Goal: Task Accomplishment & Management: Complete application form

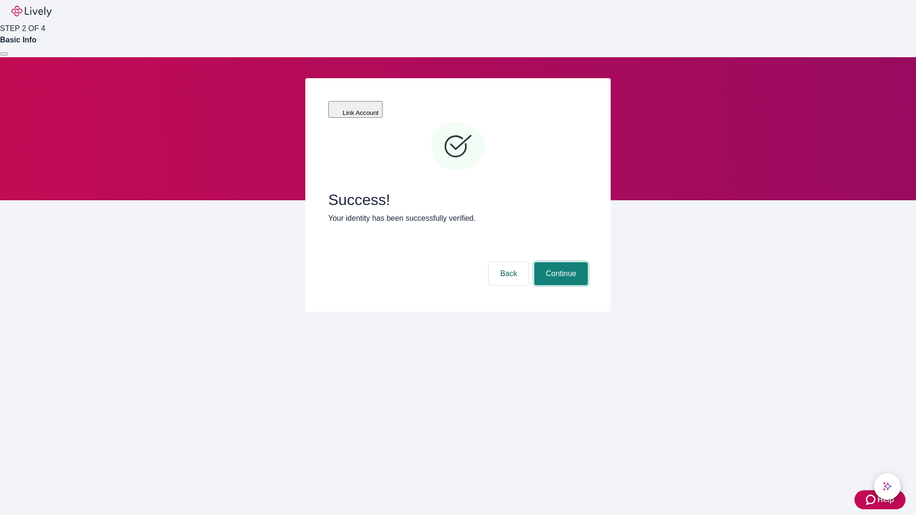
click at [560, 262] on button "Continue" at bounding box center [560, 273] width 53 height 23
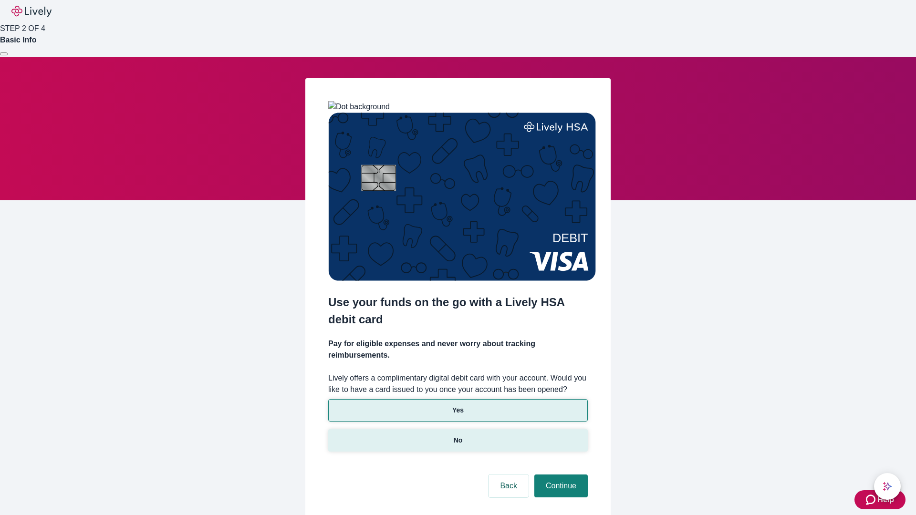
click at [458, 436] on p "No" at bounding box center [458, 441] width 9 height 10
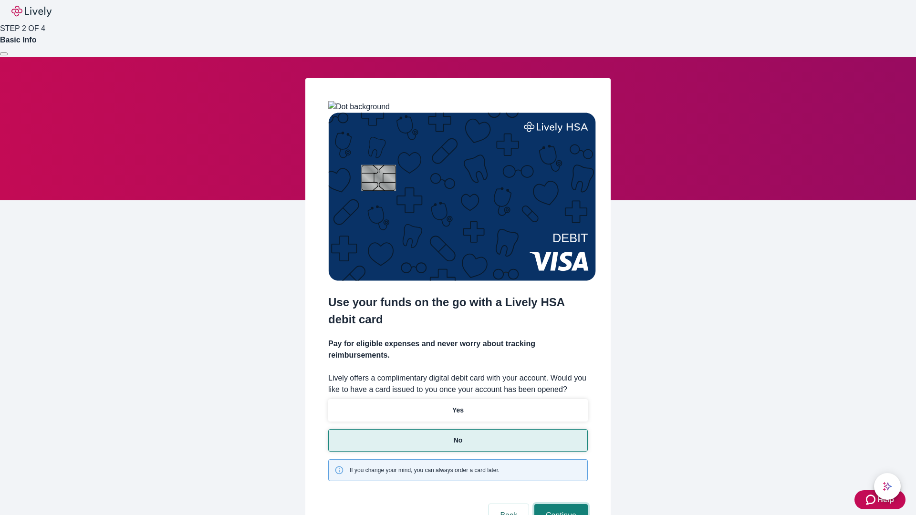
click at [560, 504] on button "Continue" at bounding box center [560, 515] width 53 height 23
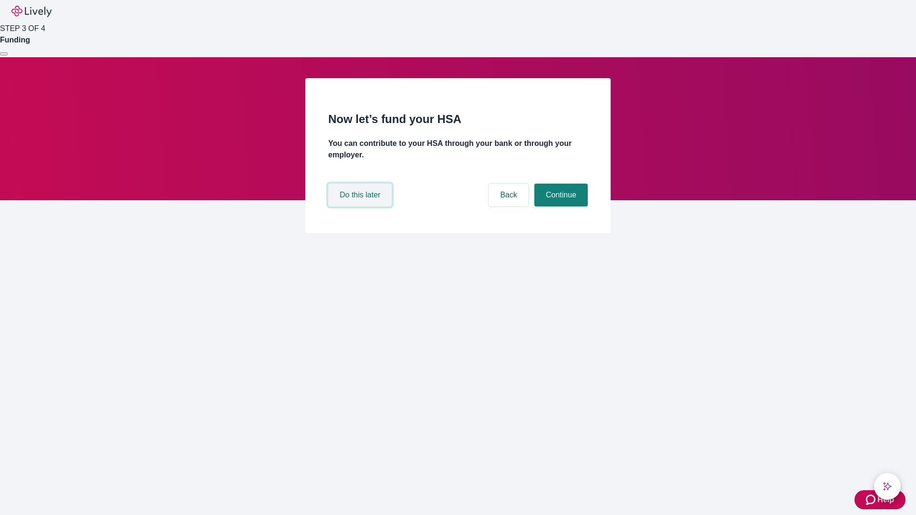
click at [361, 207] on button "Do this later" at bounding box center [359, 195] width 63 height 23
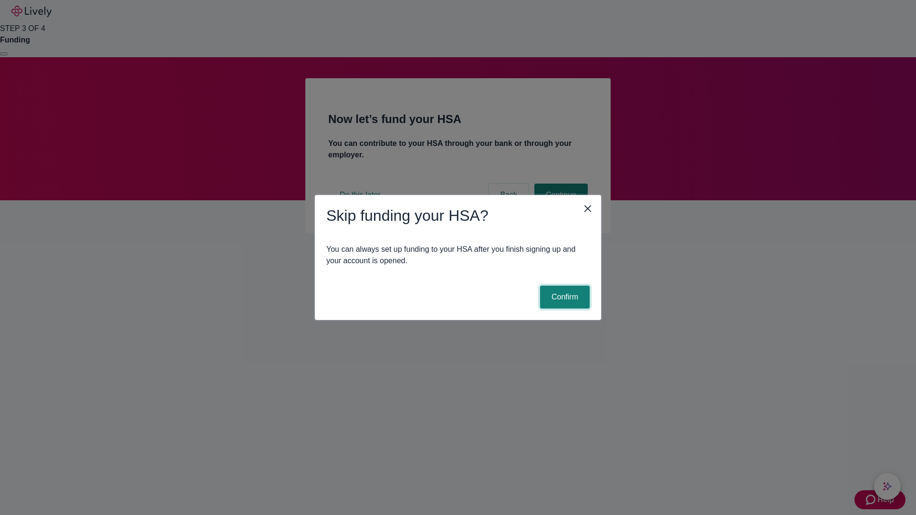
click at [563, 297] on button "Confirm" at bounding box center [565, 297] width 50 height 23
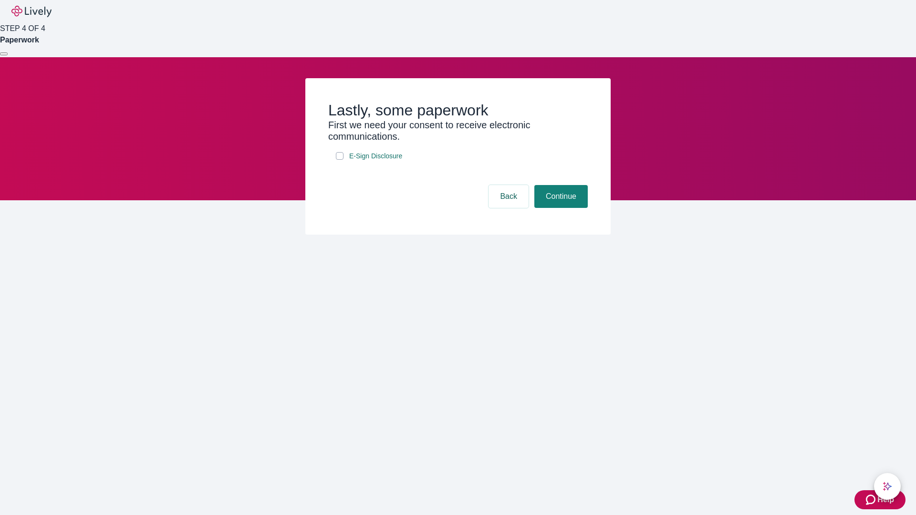
click at [340, 160] on input "E-Sign Disclosure" at bounding box center [340, 156] width 8 height 8
checkbox input "true"
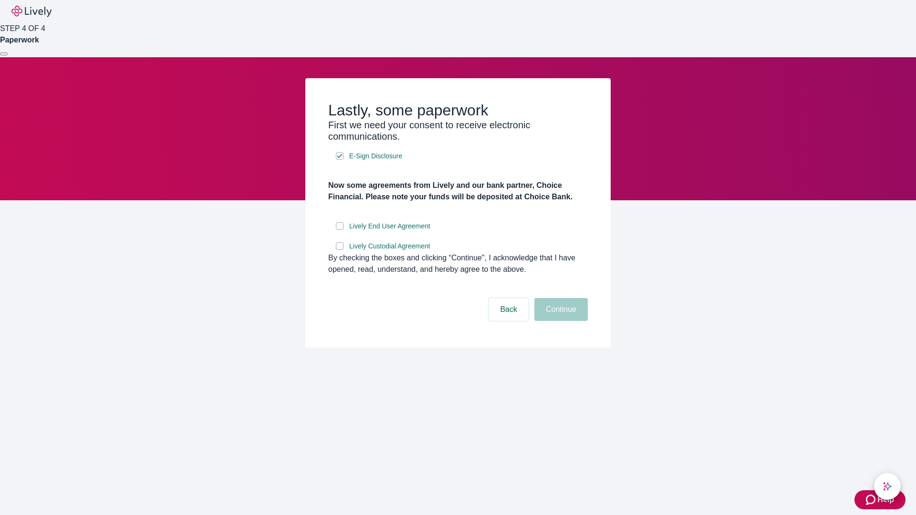
click at [340, 230] on input "Lively End User Agreement" at bounding box center [340, 226] width 8 height 8
checkbox input "true"
click at [340, 250] on input "Lively Custodial Agreement" at bounding box center [340, 246] width 8 height 8
checkbox input "true"
click at [560, 321] on button "Continue" at bounding box center [560, 309] width 53 height 23
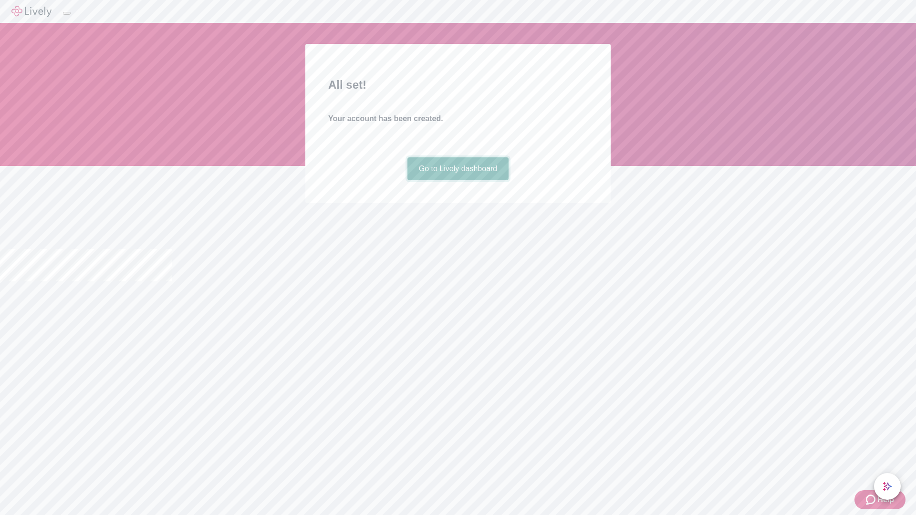
click at [458, 180] on link "Go to Lively dashboard" at bounding box center [458, 168] width 102 height 23
